Goal: Transaction & Acquisition: Book appointment/travel/reservation

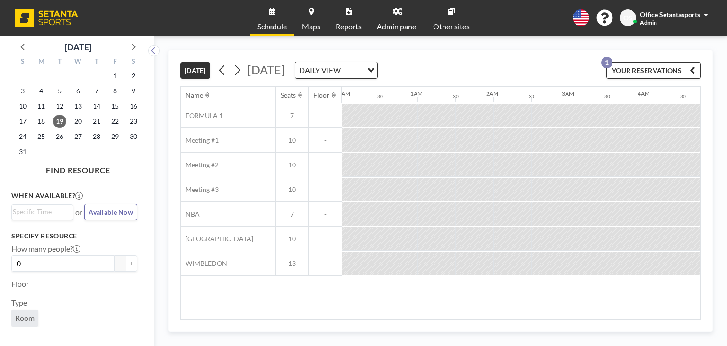
scroll to position [0, 795]
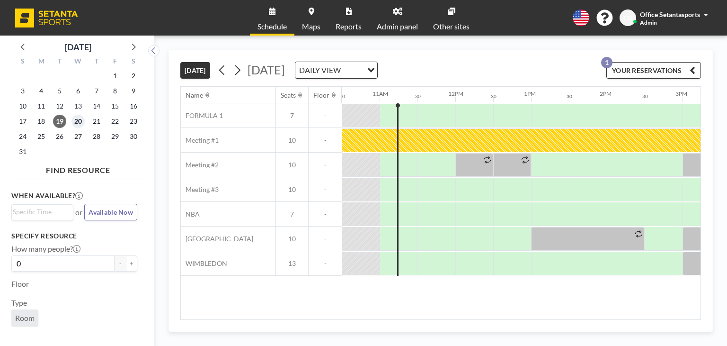
click at [74, 117] on span "20" at bounding box center [77, 121] width 13 height 13
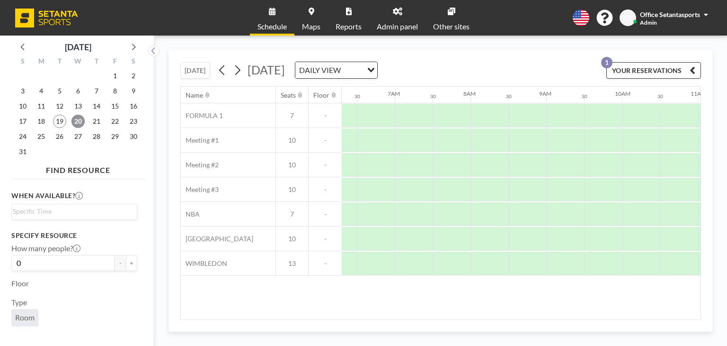
scroll to position [0, 568]
click at [62, 122] on span "19" at bounding box center [59, 121] width 13 height 13
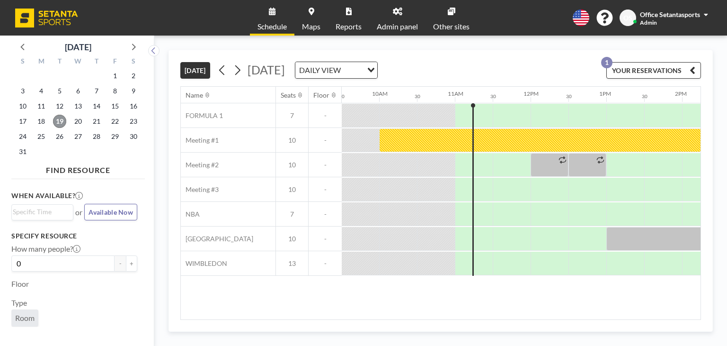
scroll to position [0, 795]
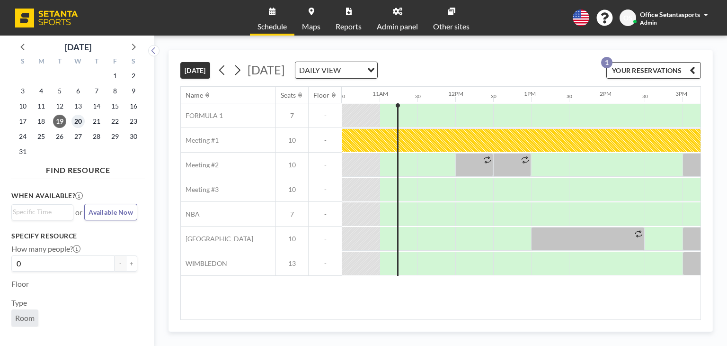
click at [74, 125] on span "20" at bounding box center [77, 121] width 13 height 13
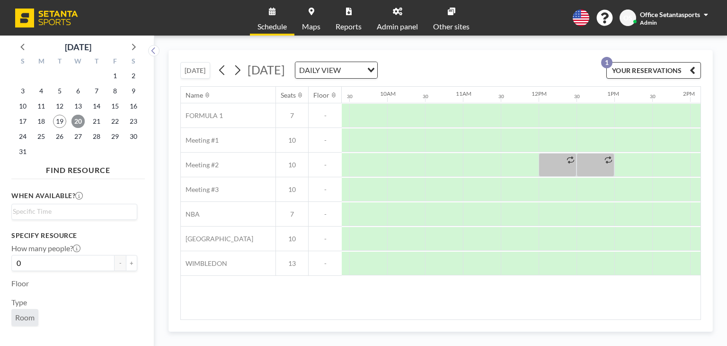
scroll to position [0, 702]
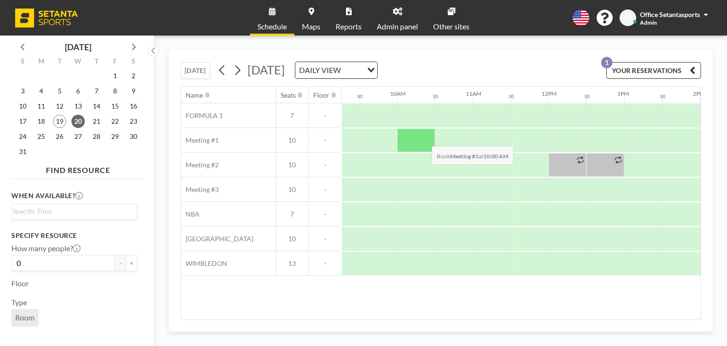
click at [424, 138] on div at bounding box center [416, 140] width 38 height 24
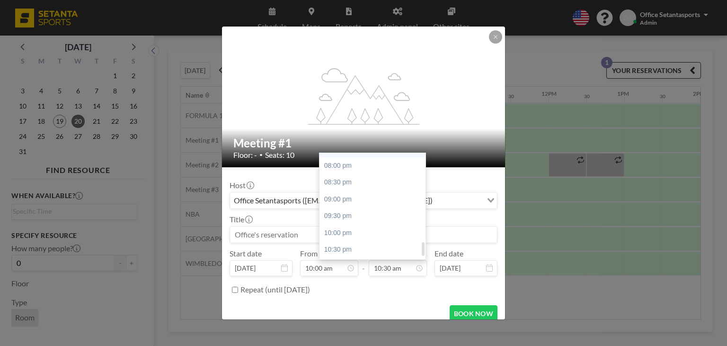
scroll to position [685, 0]
click at [326, 217] on div "10:00 pm" at bounding box center [374, 217] width 111 height 17
type input "10:00 pm"
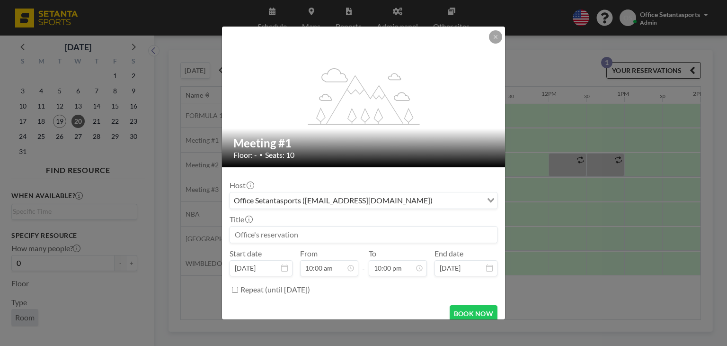
click at [314, 234] on input at bounding box center [363, 234] width 267 height 16
type input "o"
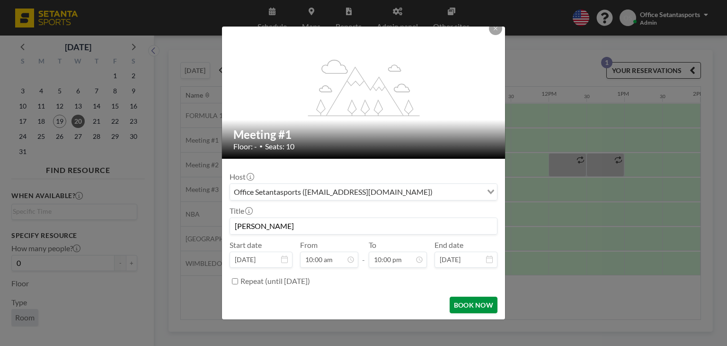
type input "[PERSON_NAME]"
click at [465, 303] on button "BOOK NOW" at bounding box center [474, 304] width 48 height 17
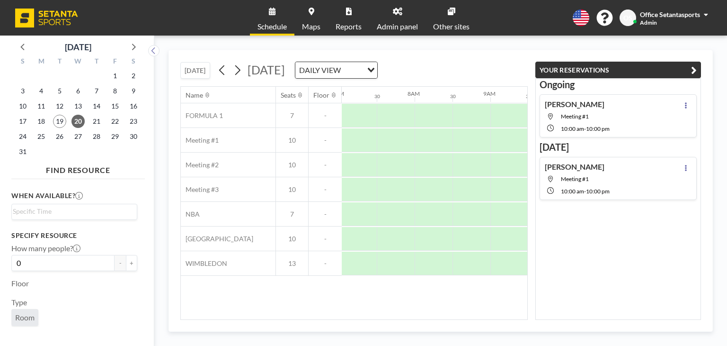
scroll to position [0, 568]
click at [57, 122] on span "19" at bounding box center [59, 121] width 13 height 13
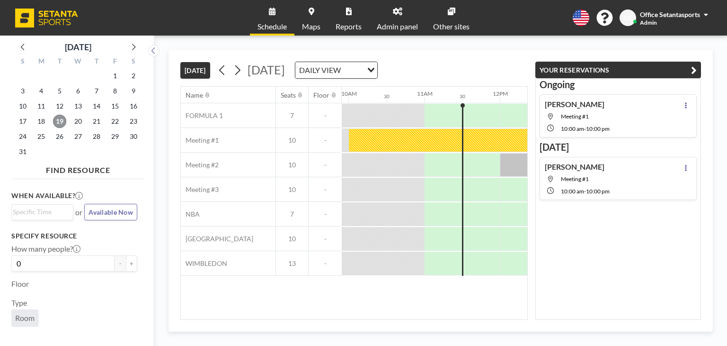
scroll to position [0, 795]
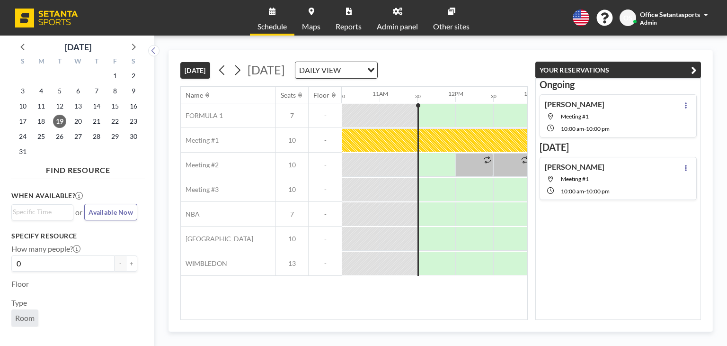
click at [692, 66] on icon "button" at bounding box center [694, 69] width 6 height 11
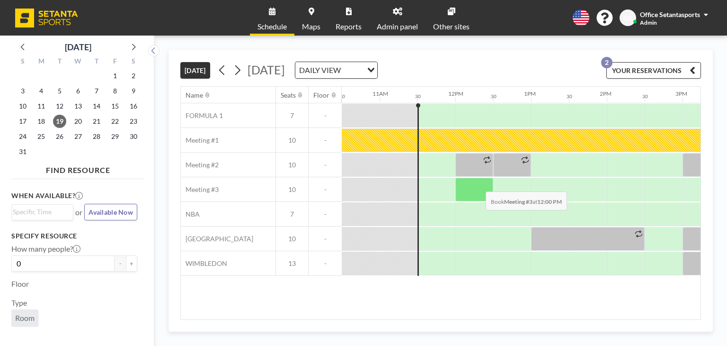
click at [478, 184] on div at bounding box center [474, 189] width 38 height 24
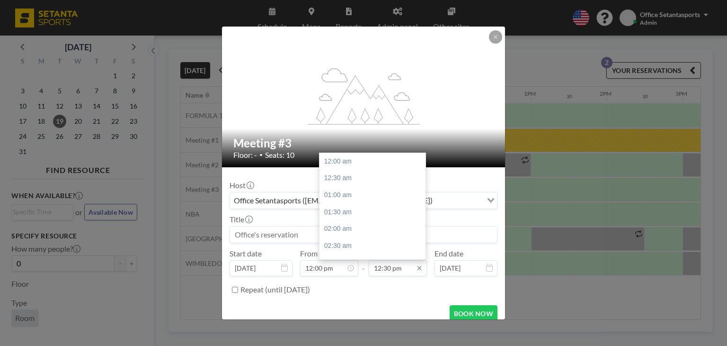
scroll to position [421, 0]
click at [346, 177] on div "01:00 pm" at bounding box center [374, 177] width 111 height 17
type input "01:00 pm"
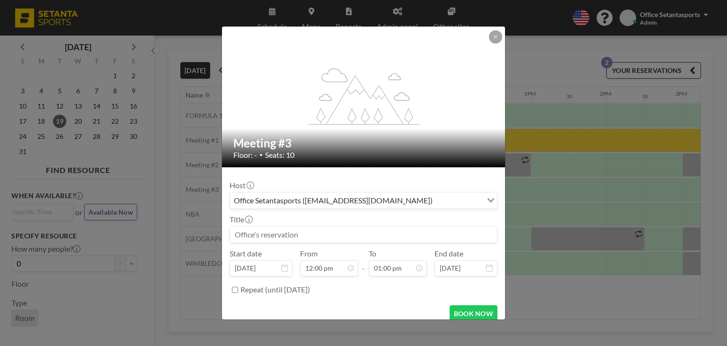
click at [304, 228] on input at bounding box center [363, 234] width 267 height 16
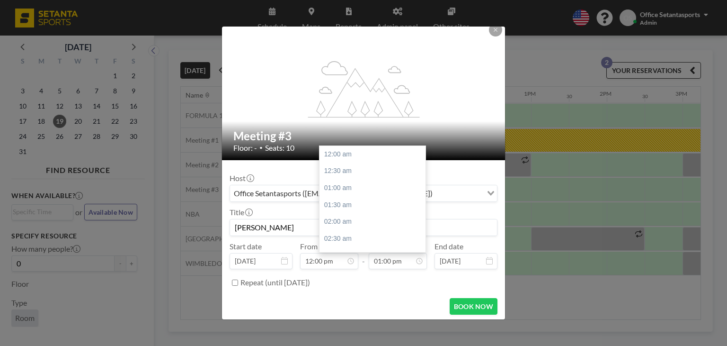
scroll to position [9, 0]
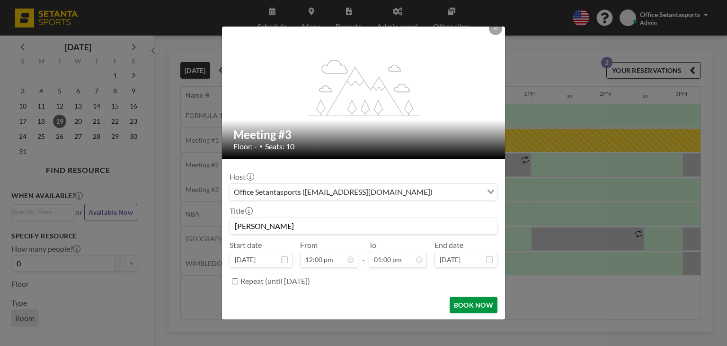
type input "[PERSON_NAME]"
click at [454, 302] on button "BOOK NOW" at bounding box center [474, 304] width 48 height 17
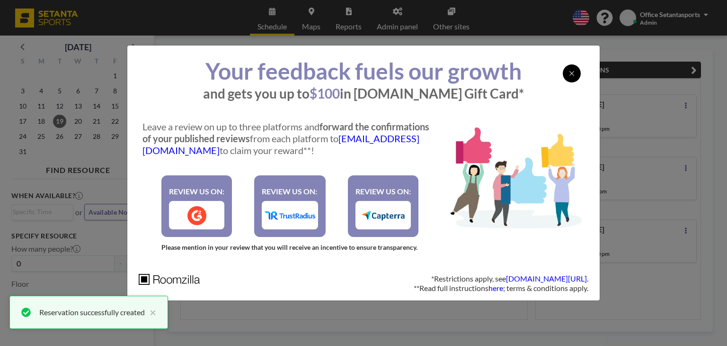
click at [570, 76] on icon at bounding box center [572, 74] width 6 height 8
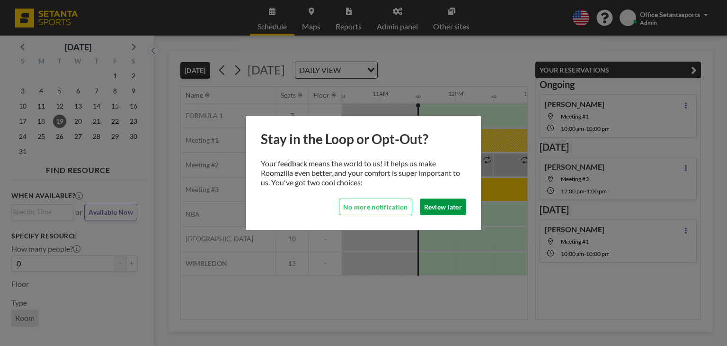
click at [462, 205] on button "Review later" at bounding box center [443, 206] width 46 height 17
